Goal: Navigation & Orientation: Find specific page/section

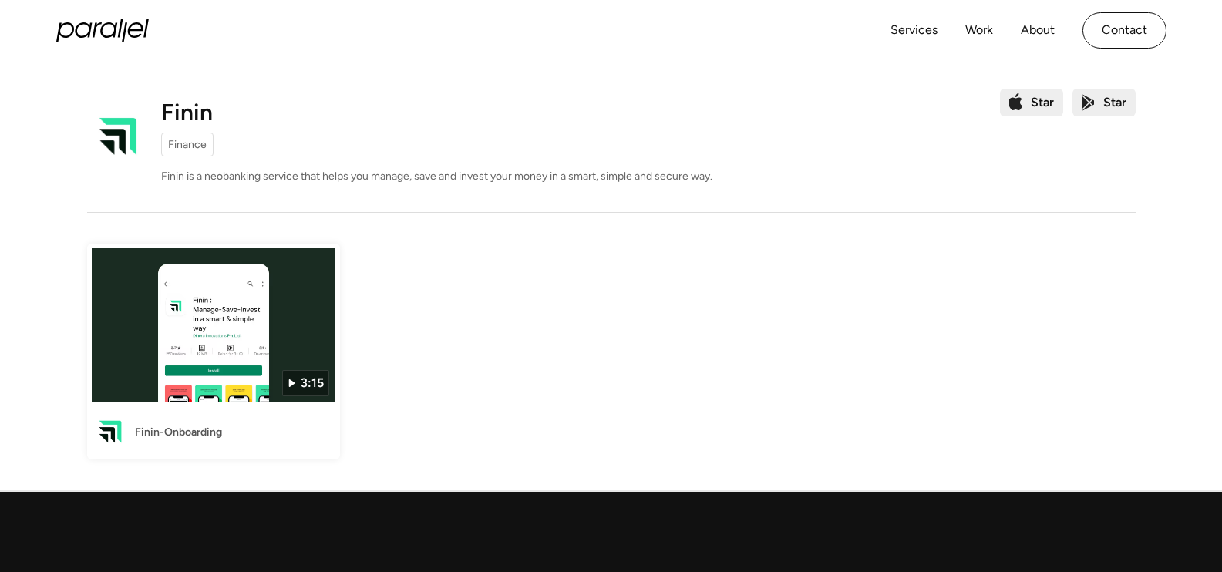
click at [259, 328] on img at bounding box center [214, 325] width 244 height 154
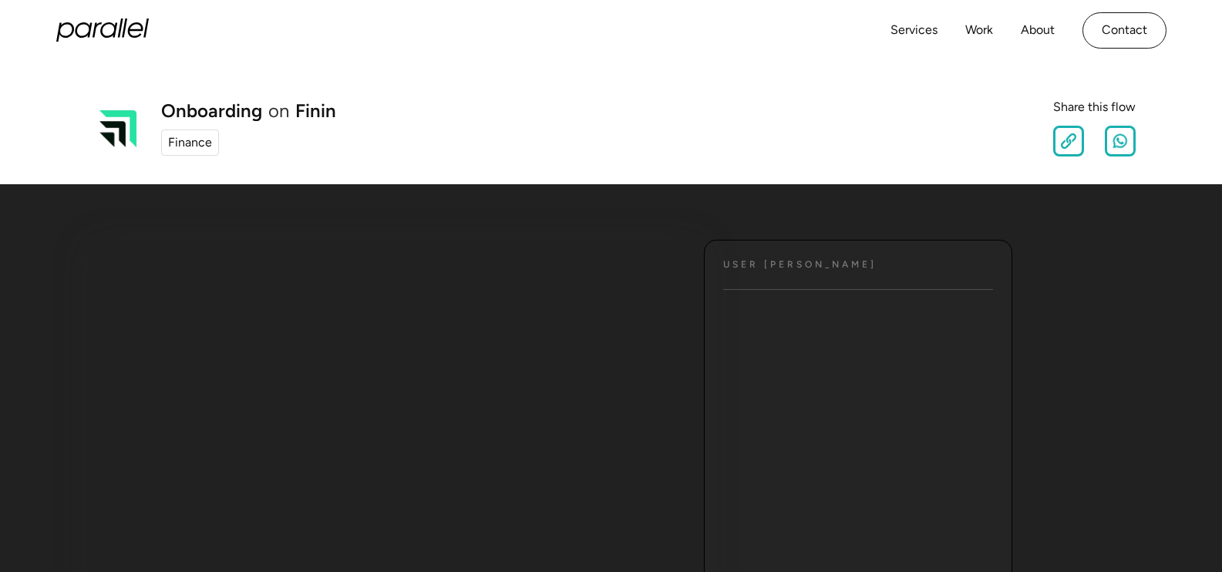
click at [86, 19] on icon "home" at bounding box center [102, 30] width 93 height 23
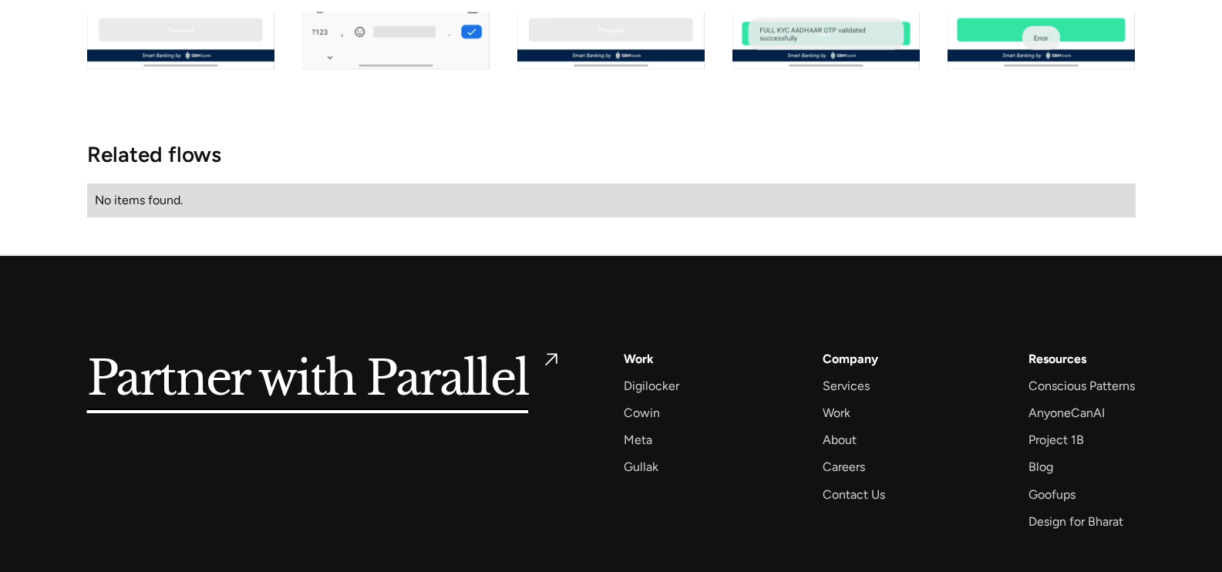
scroll to position [2557, 0]
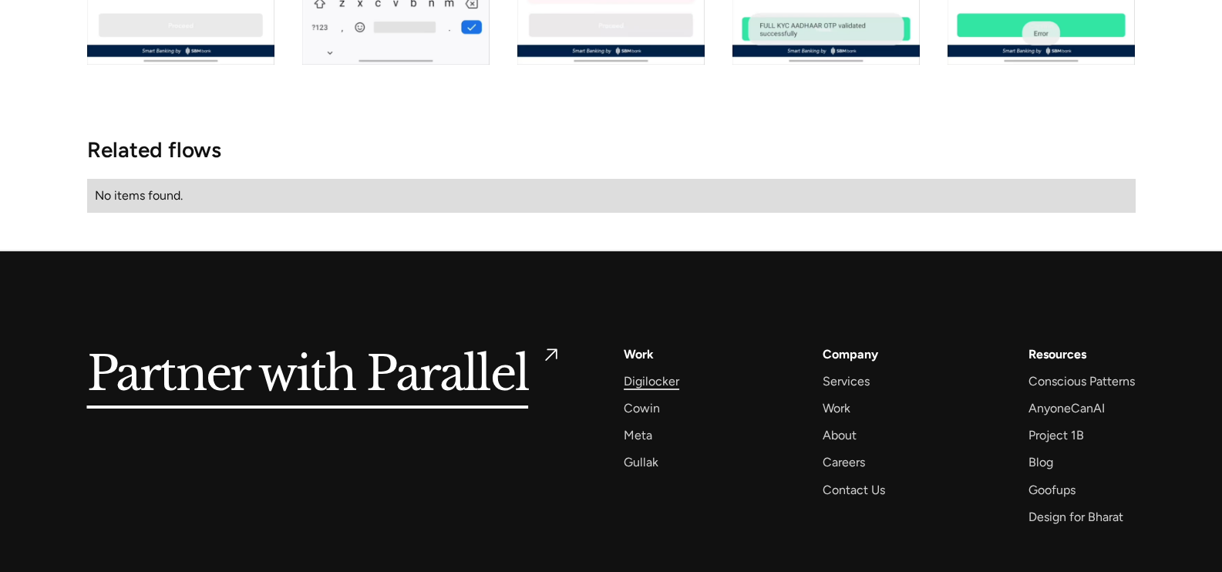
click at [649, 388] on div "Digilocker" at bounding box center [652, 381] width 56 height 21
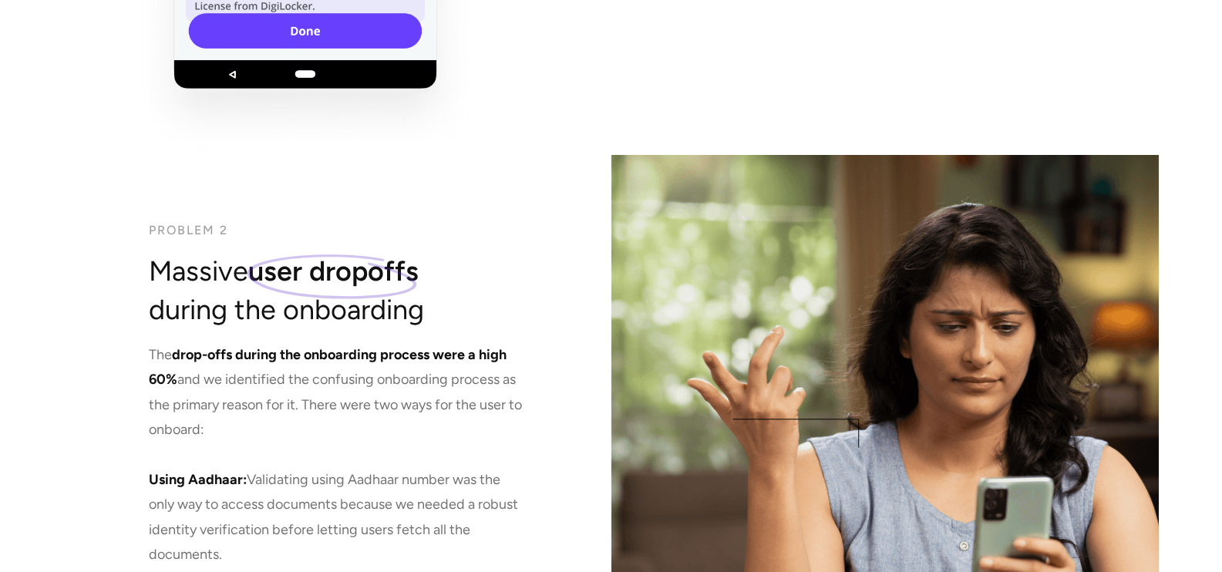
scroll to position [4399, 0]
